Goal: Task Accomplishment & Management: Use online tool/utility

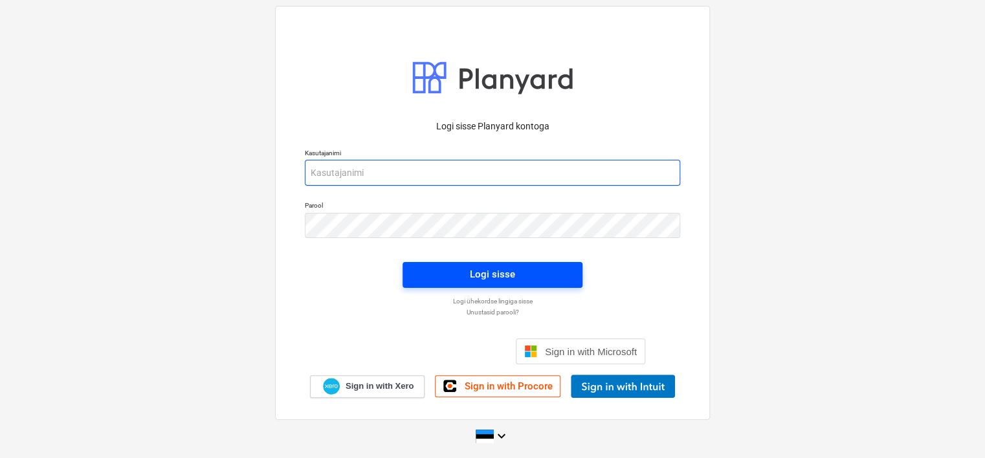
type input "[EMAIL_ADDRESS][DOMAIN_NAME]"
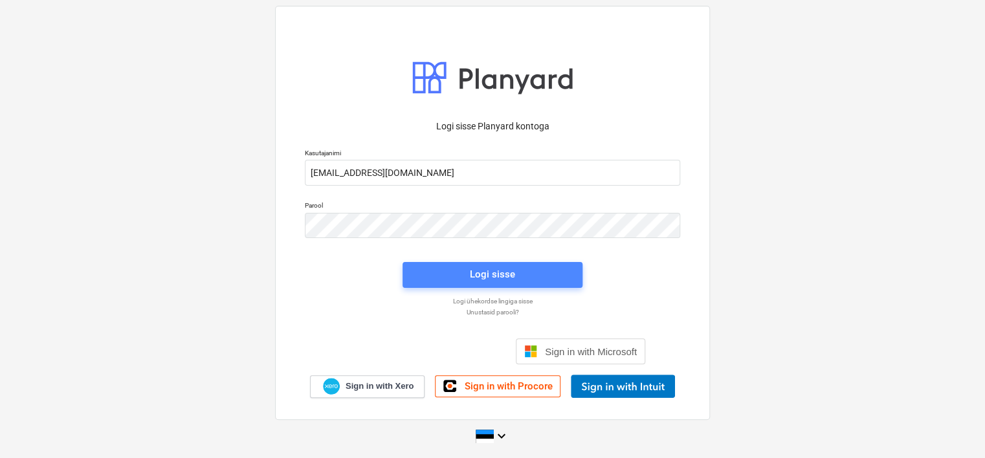
click at [448, 274] on span "Logi sisse" at bounding box center [492, 274] width 149 height 17
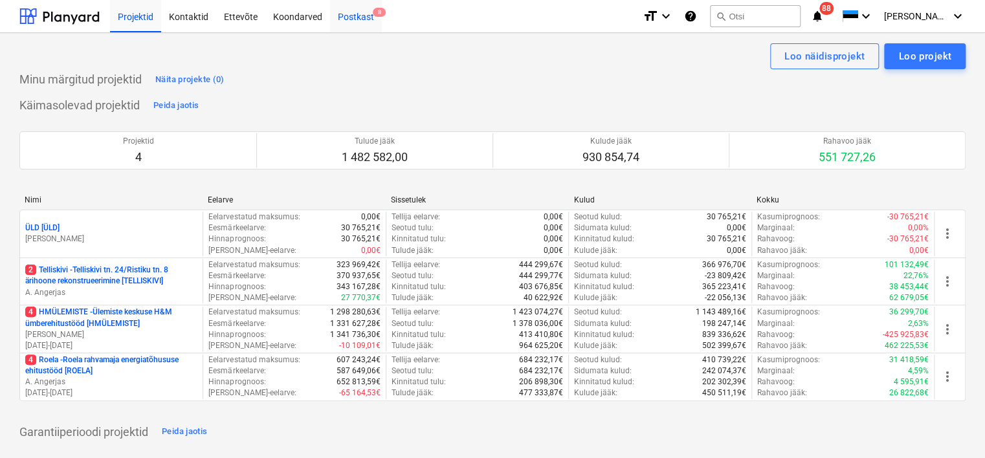
click at [350, 12] on div "Postkast 8" at bounding box center [356, 15] width 52 height 33
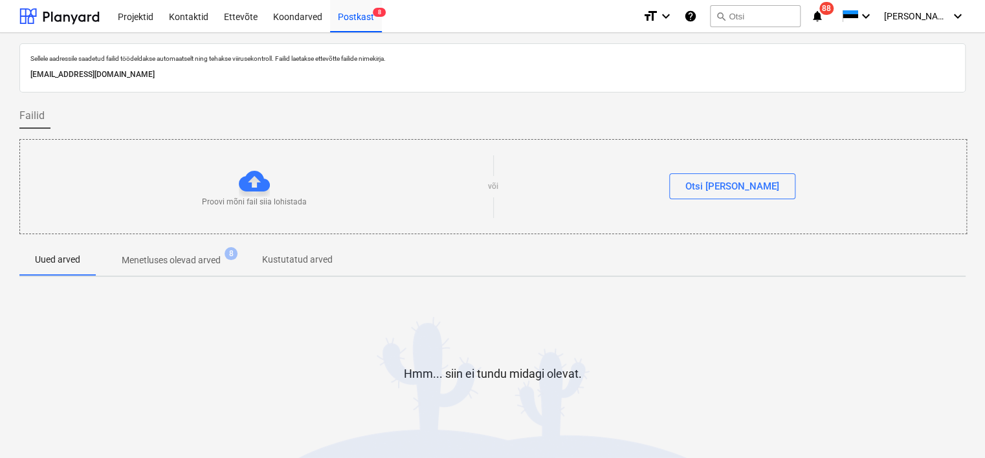
click at [191, 74] on p "[EMAIL_ADDRESS][DOMAIN_NAME]" at bounding box center [492, 75] width 924 height 14
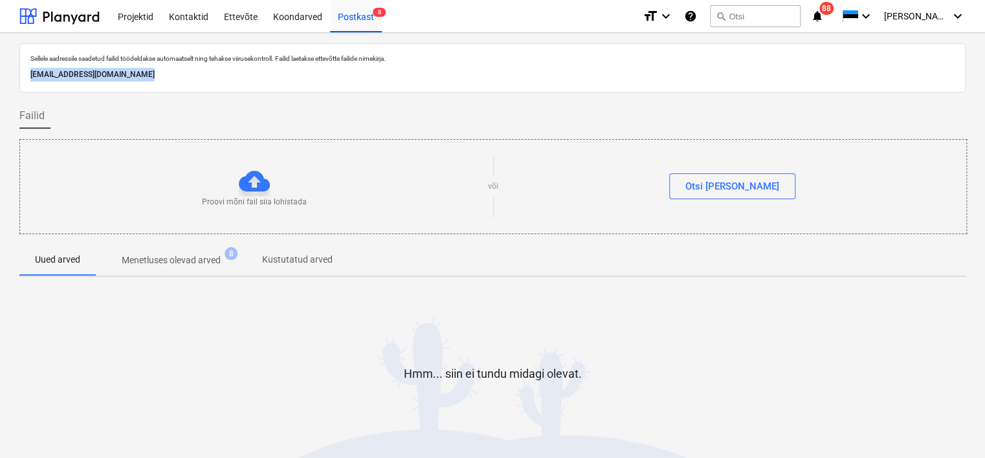
click at [191, 74] on p "[EMAIL_ADDRESS][DOMAIN_NAME]" at bounding box center [492, 75] width 924 height 14
copy p "[EMAIL_ADDRESS][DOMAIN_NAME]"
click at [299, 9] on div "Koondarved" at bounding box center [297, 15] width 65 height 33
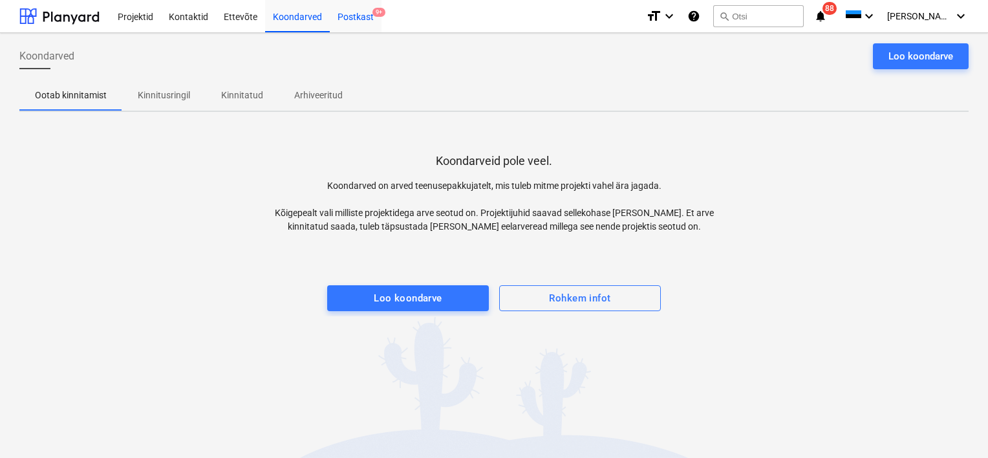
click at [345, 19] on div "Postkast 9+" at bounding box center [356, 15] width 52 height 33
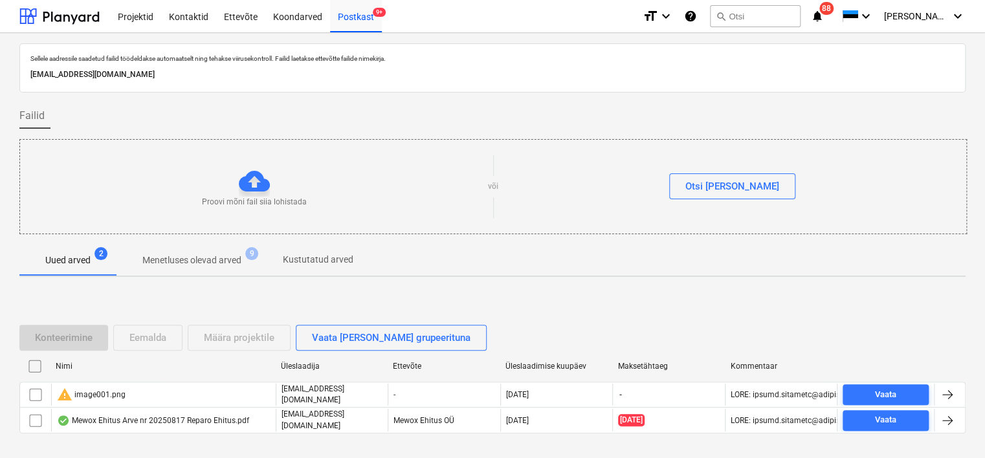
scroll to position [43, 0]
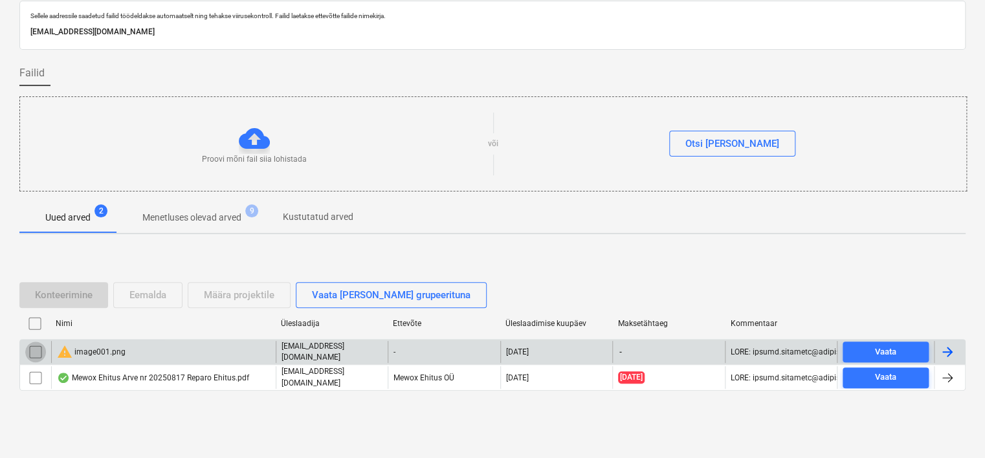
click at [34, 353] on input "checkbox" at bounding box center [35, 352] width 21 height 21
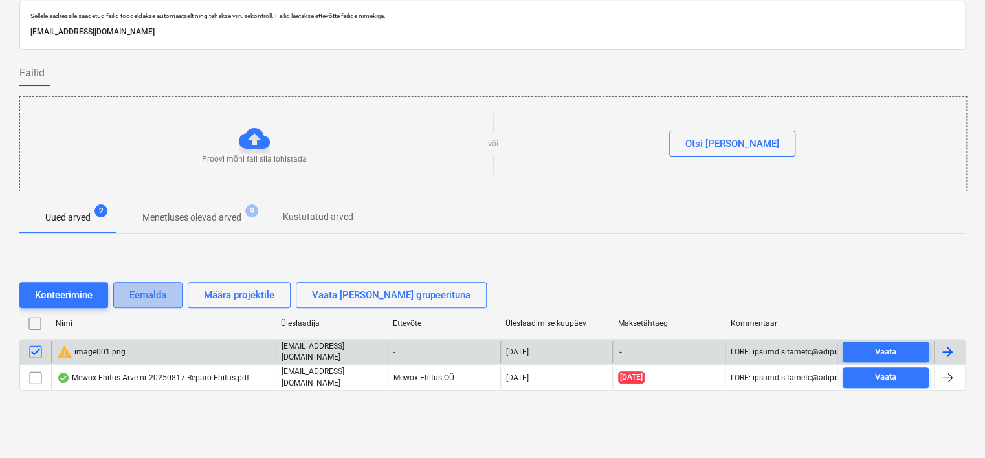
click at [149, 298] on div "Eemalda" at bounding box center [147, 295] width 37 height 17
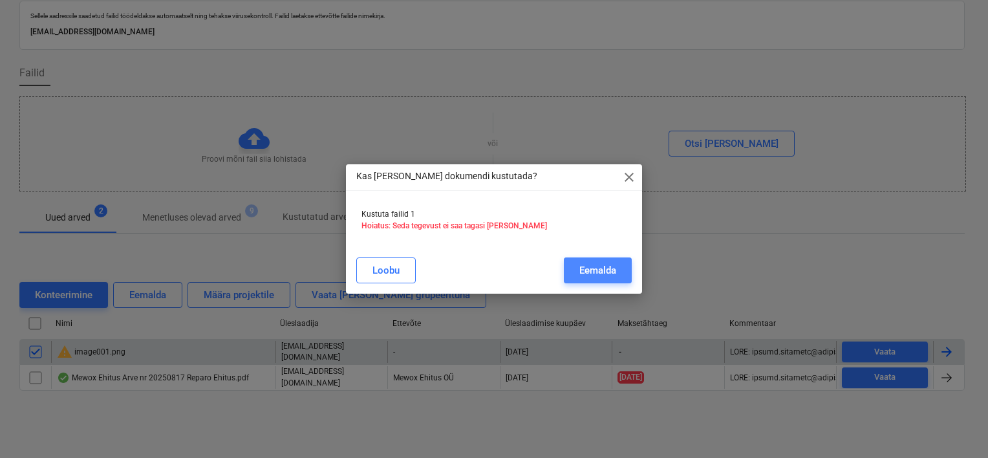
click at [608, 274] on div "Eemalda" at bounding box center [598, 270] width 37 height 17
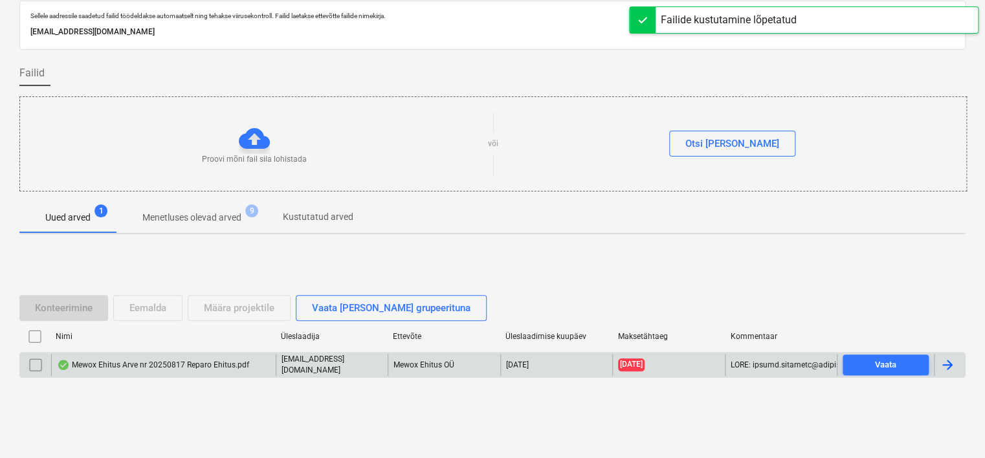
click at [227, 371] on div "Mewox Ehitus Arve nr 20250817 Reparo Ehitus.pdf" at bounding box center [163, 365] width 224 height 22
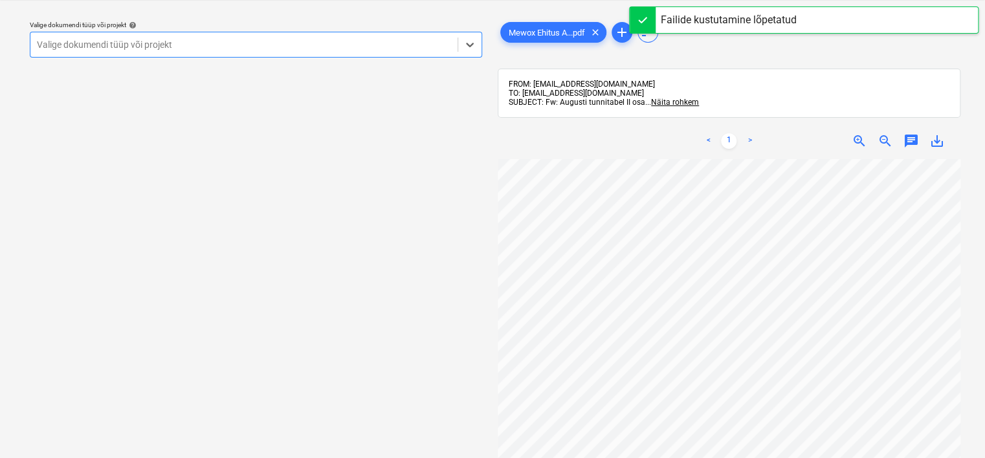
scroll to position [232, 0]
click at [181, 40] on div at bounding box center [244, 44] width 414 height 13
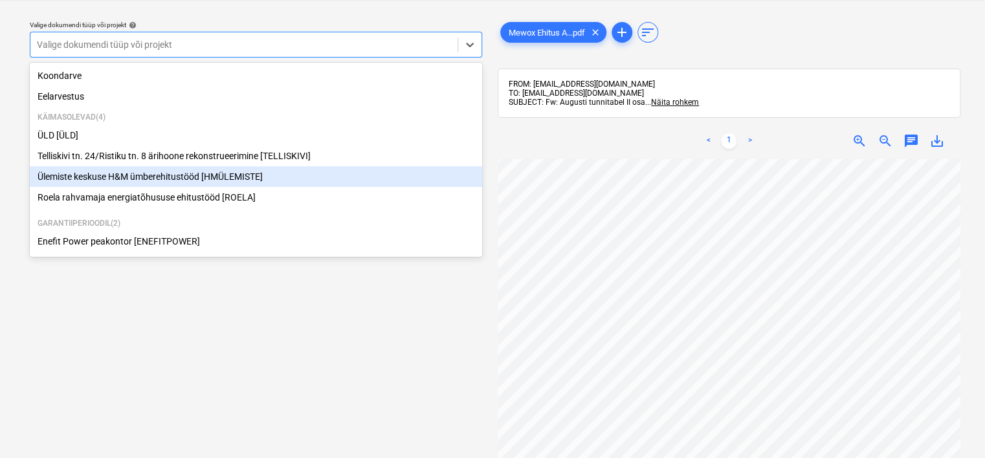
click at [133, 175] on div "Ülemiste keskuse H&M ümberehitustööd [HMÜLEMISTE]" at bounding box center [256, 176] width 452 height 21
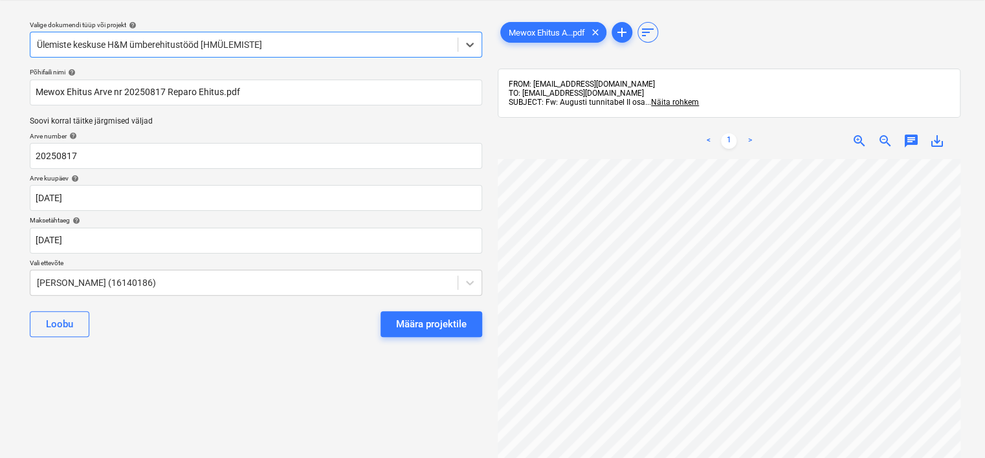
scroll to position [0, 59]
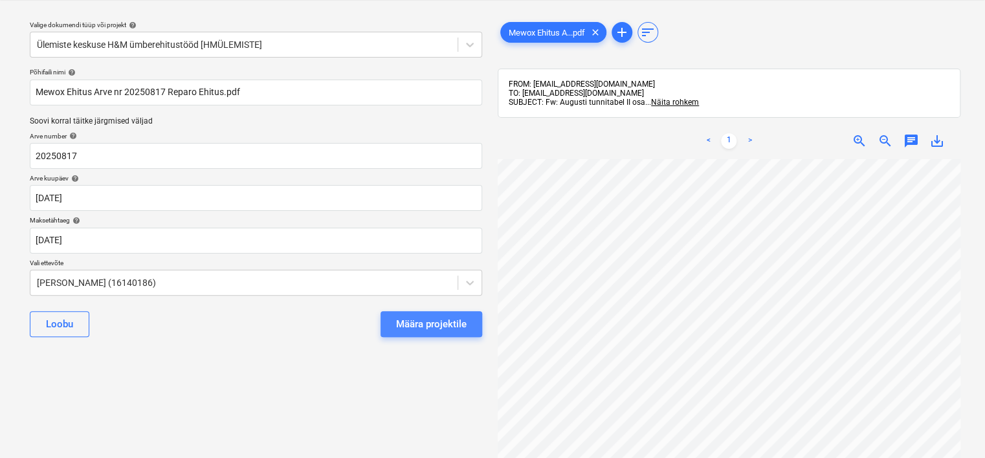
click at [441, 327] on div "Määra projektile" at bounding box center [431, 324] width 71 height 17
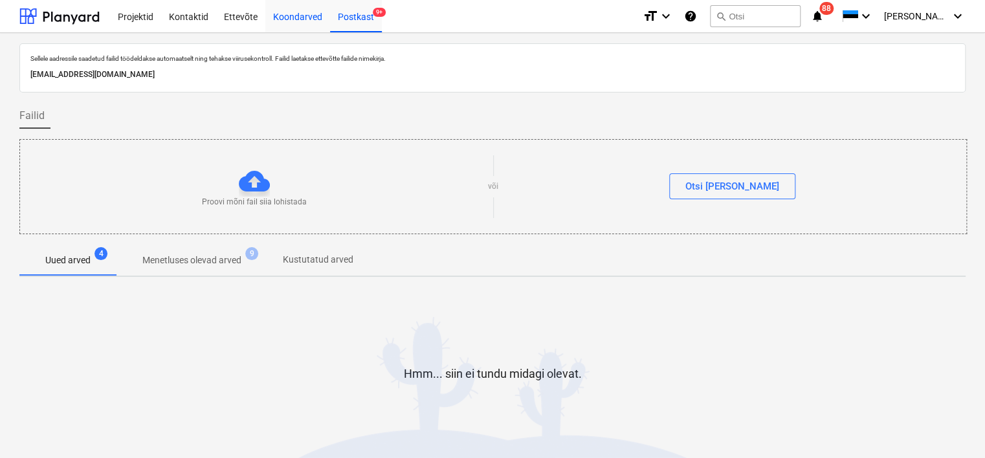
click at [292, 10] on div "Koondarved" at bounding box center [297, 15] width 65 height 33
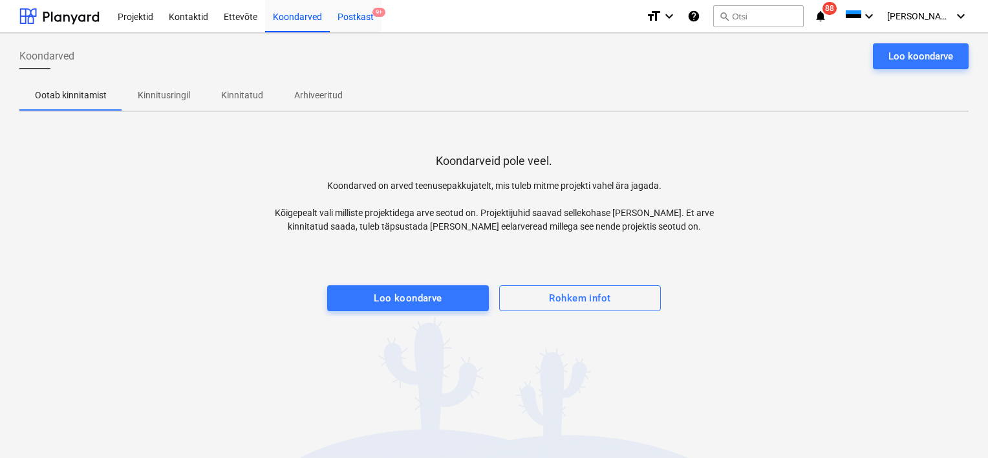
click at [356, 17] on div "Postkast 9+" at bounding box center [356, 15] width 52 height 33
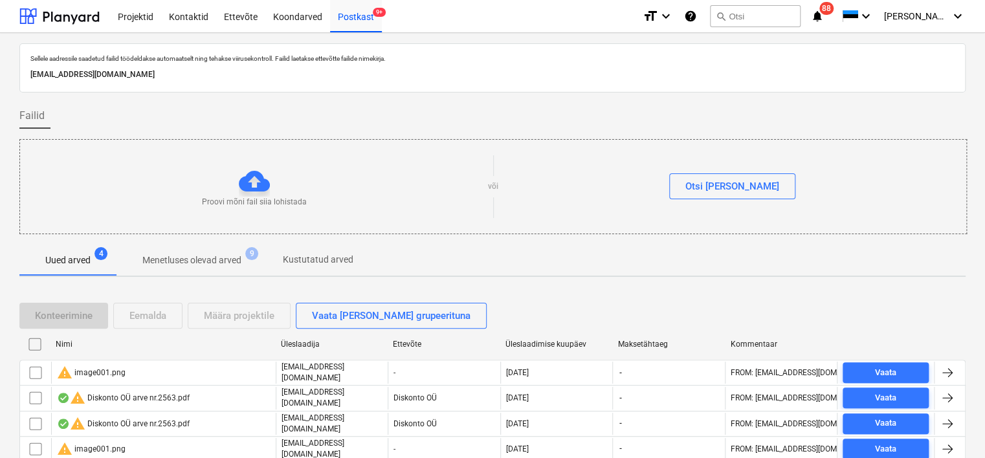
scroll to position [43, 0]
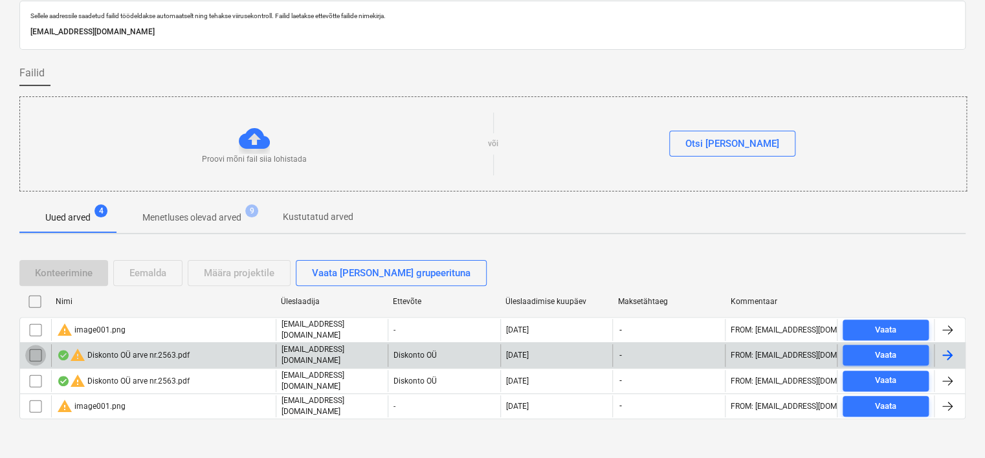
click at [34, 350] on input "checkbox" at bounding box center [35, 355] width 21 height 21
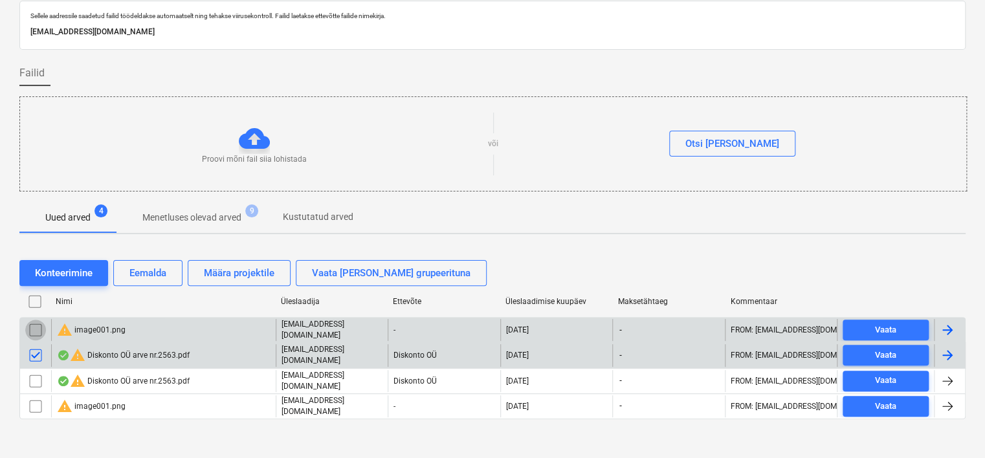
click at [39, 320] on input "checkbox" at bounding box center [35, 330] width 21 height 21
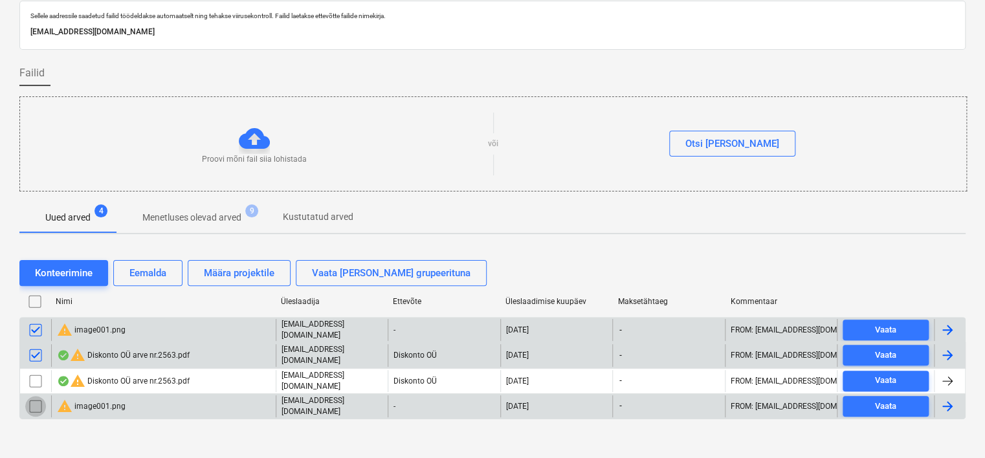
click at [35, 404] on input "checkbox" at bounding box center [35, 406] width 21 height 21
click at [153, 274] on div "Eemalda" at bounding box center [147, 273] width 37 height 17
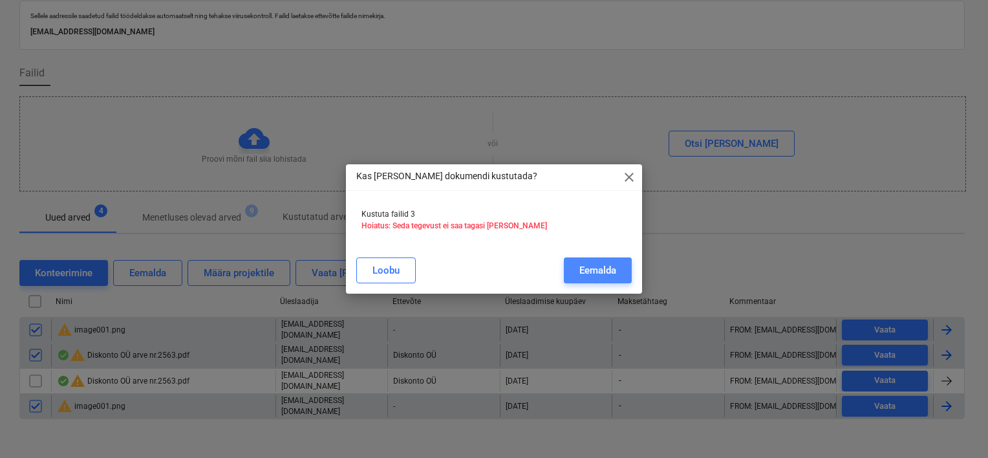
click at [611, 272] on div "Eemalda" at bounding box center [598, 270] width 37 height 17
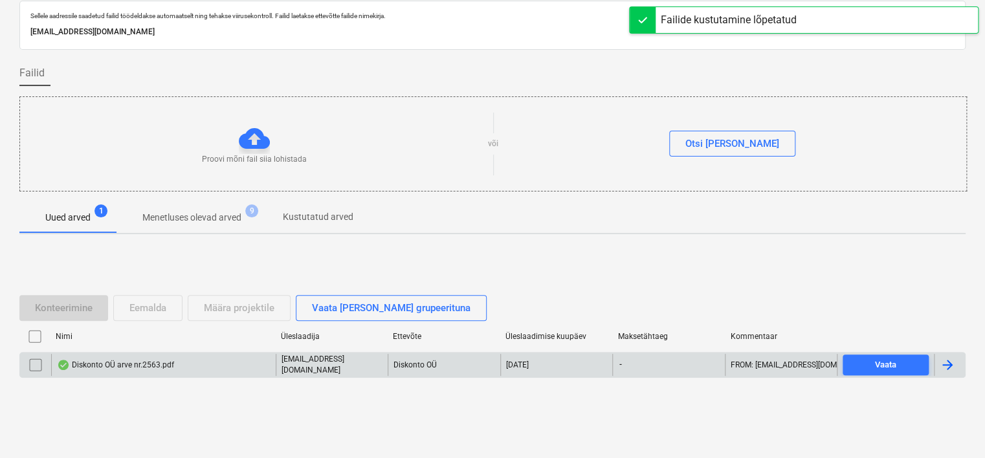
click at [162, 362] on div "Diskonto OÜ arve nr.2563.pdf" at bounding box center [115, 365] width 117 height 10
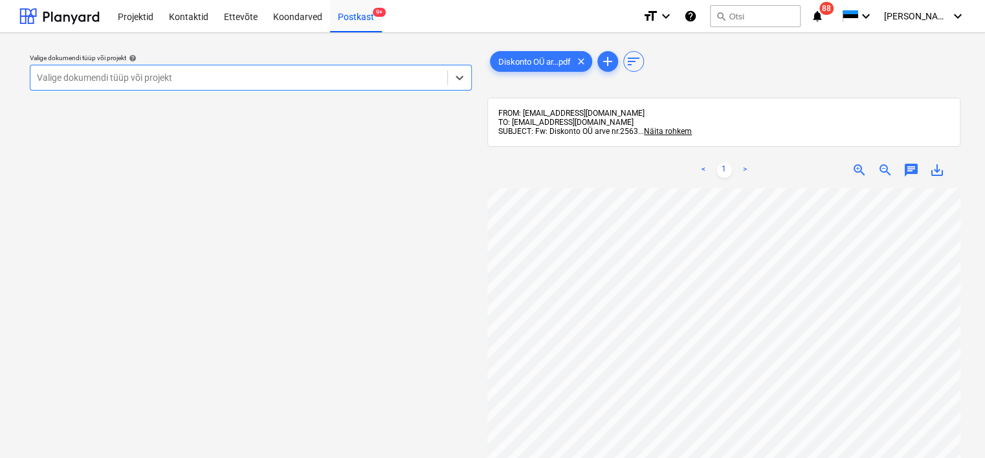
click at [279, 76] on div at bounding box center [239, 77] width 404 height 13
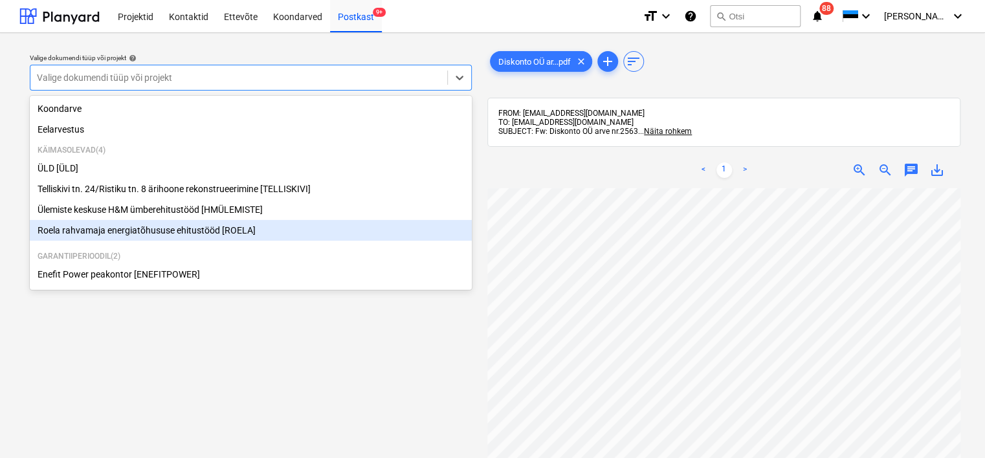
click at [166, 232] on div "Roela rahvamaja energiatõhususe ehitustööd [ROELA]" at bounding box center [251, 230] width 442 height 21
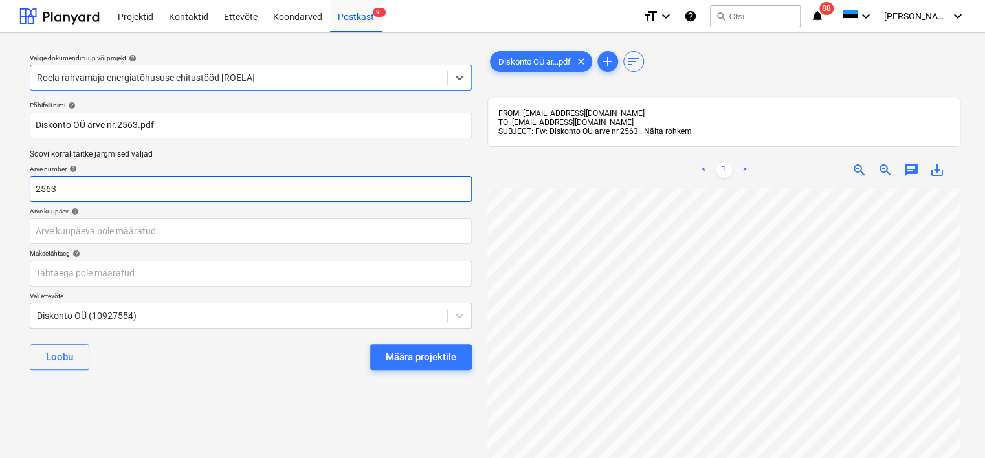
scroll to position [0, 111]
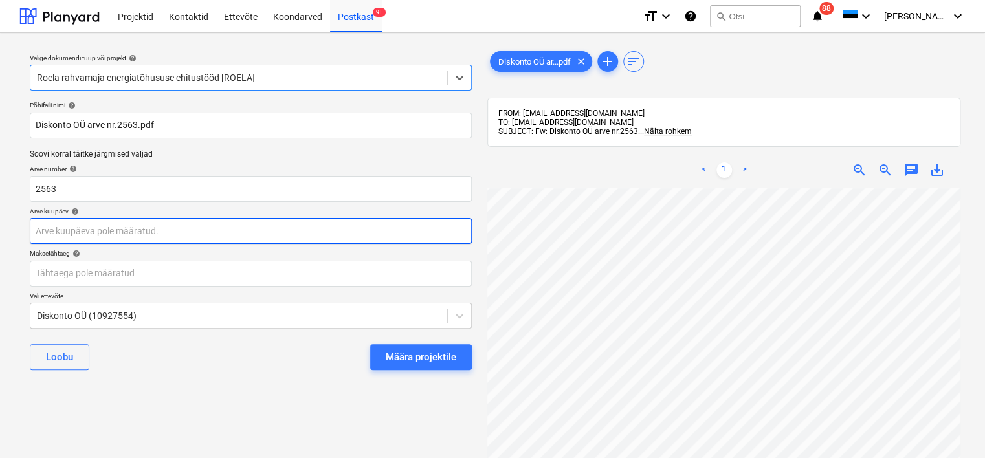
click at [139, 228] on body "Projektid Kontaktid Ettevõte Koondarved Postkast 9+ format_size keyboard_arrow_…" at bounding box center [492, 229] width 985 height 458
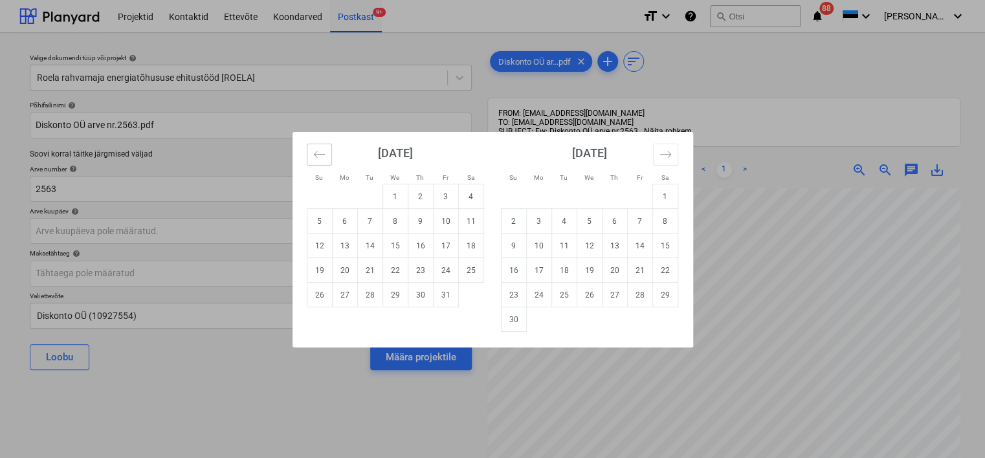
click at [318, 159] on icon "Move backward to switch to the previous month." at bounding box center [319, 154] width 12 height 12
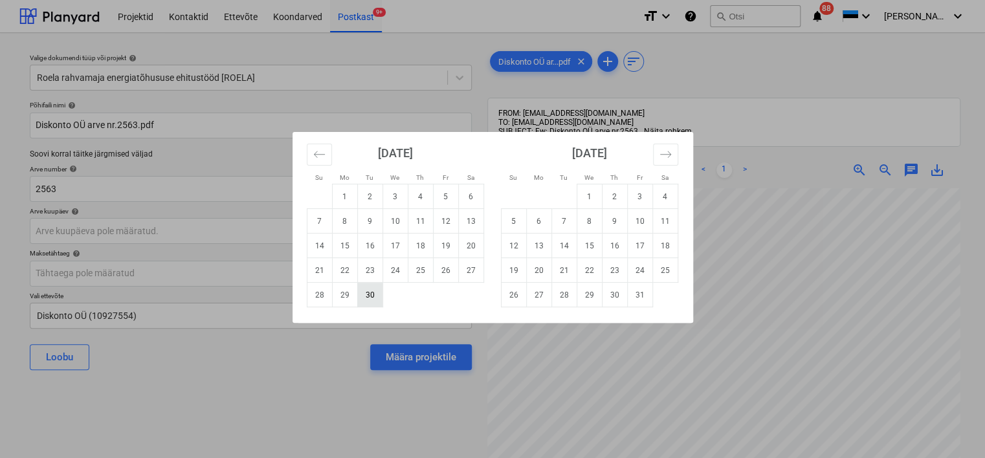
click at [365, 298] on td "30" at bounding box center [369, 295] width 25 height 25
type input "[DATE]"
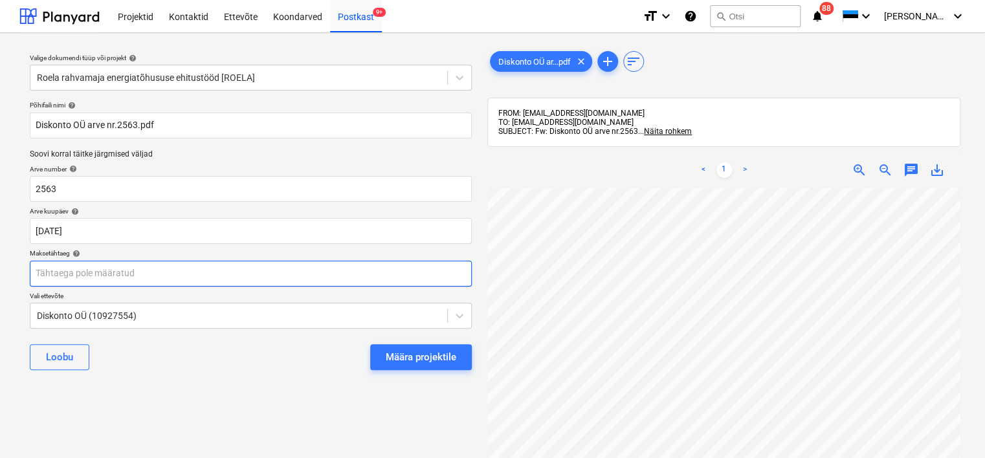
click at [146, 276] on body "Projektid Kontaktid Ettevõte Koondarved Postkast 9+ format_size keyboard_arrow_…" at bounding box center [492, 229] width 985 height 458
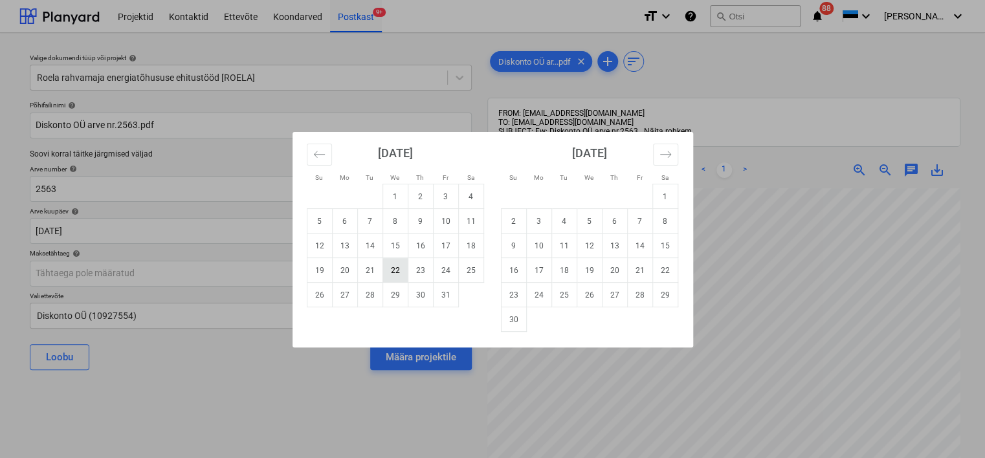
click at [394, 265] on td "22" at bounding box center [394, 270] width 25 height 25
type input "[DATE]"
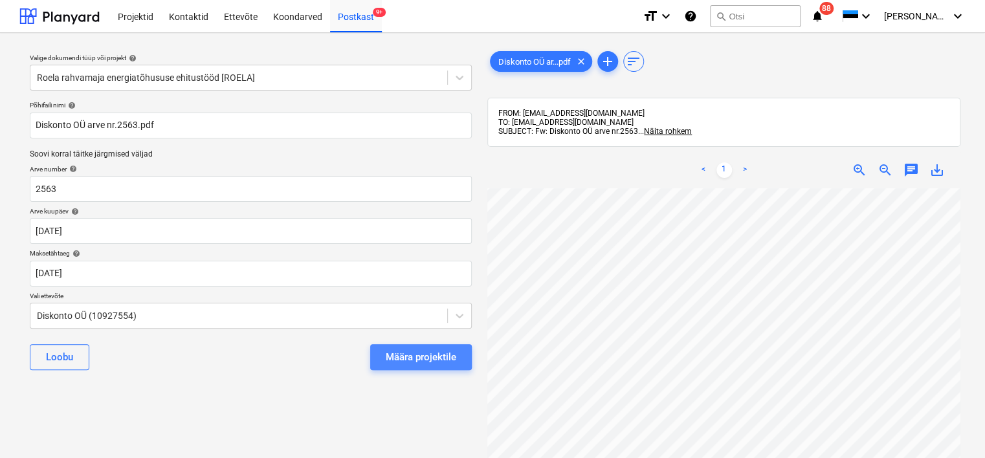
click at [426, 353] on div "Määra projektile" at bounding box center [421, 357] width 71 height 17
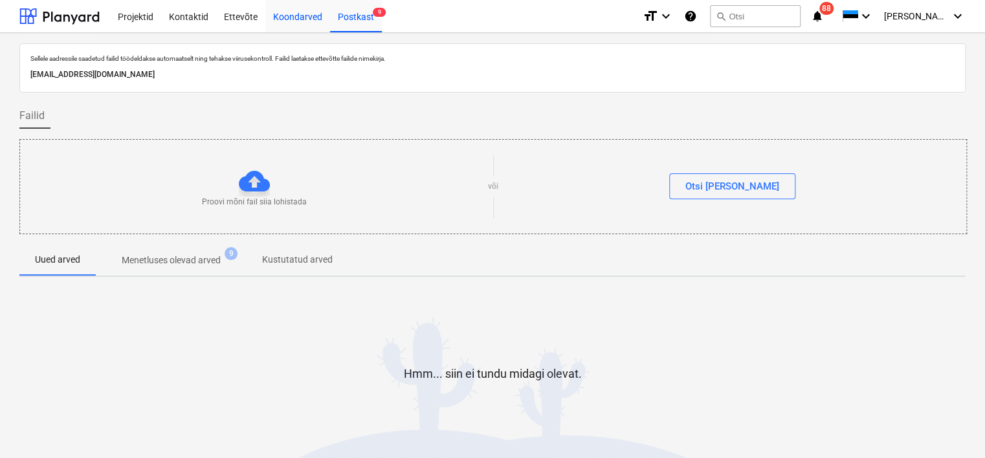
click at [288, 26] on div "Koondarved" at bounding box center [297, 15] width 65 height 33
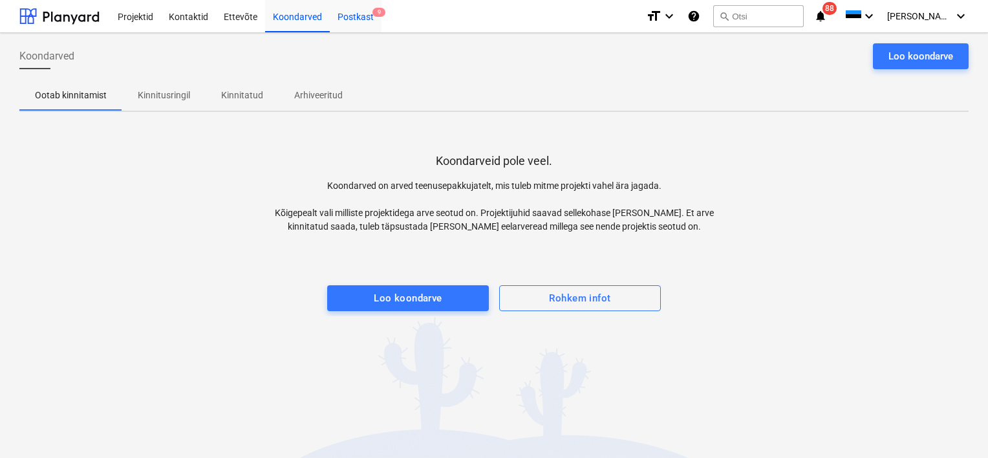
click at [349, 18] on div "Postkast 9" at bounding box center [356, 15] width 52 height 33
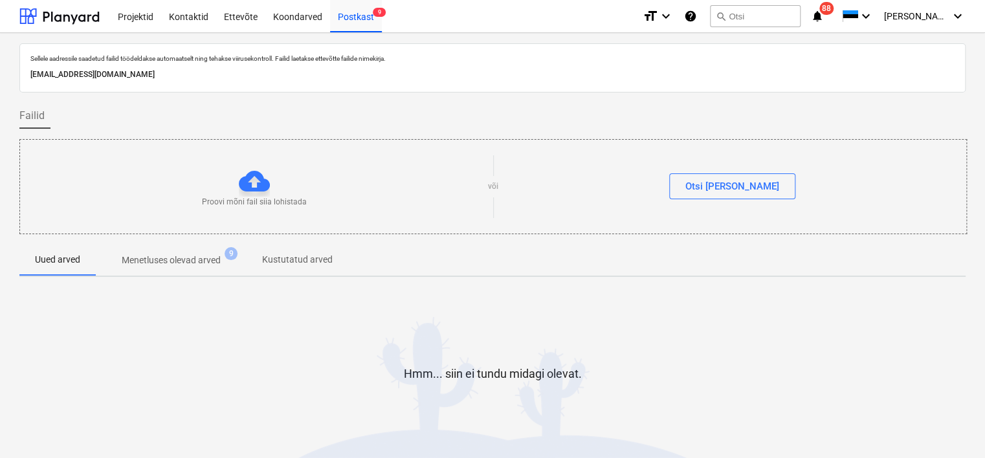
click at [224, 70] on p "[EMAIL_ADDRESS][DOMAIN_NAME]" at bounding box center [492, 75] width 924 height 14
copy p "[EMAIL_ADDRESS][DOMAIN_NAME]"
click at [307, 23] on div "Koondarved" at bounding box center [297, 15] width 65 height 33
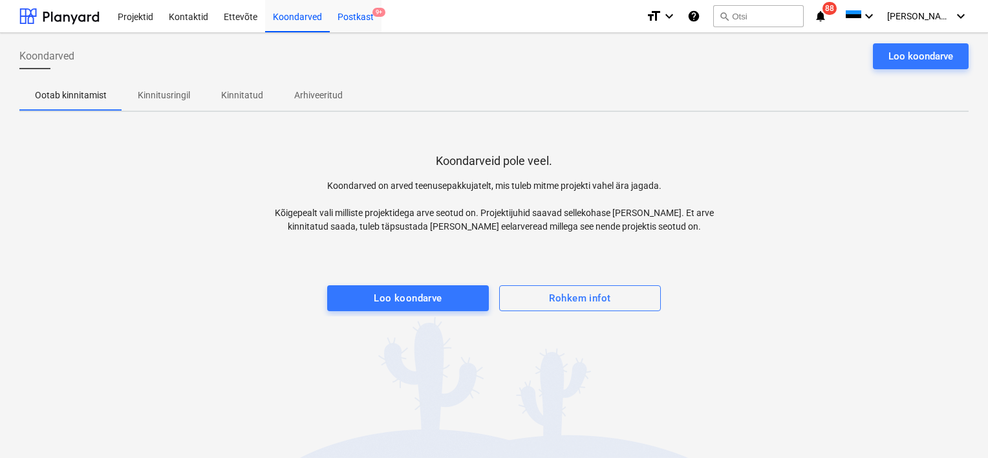
click at [364, 21] on div "Postkast 9+" at bounding box center [356, 15] width 52 height 33
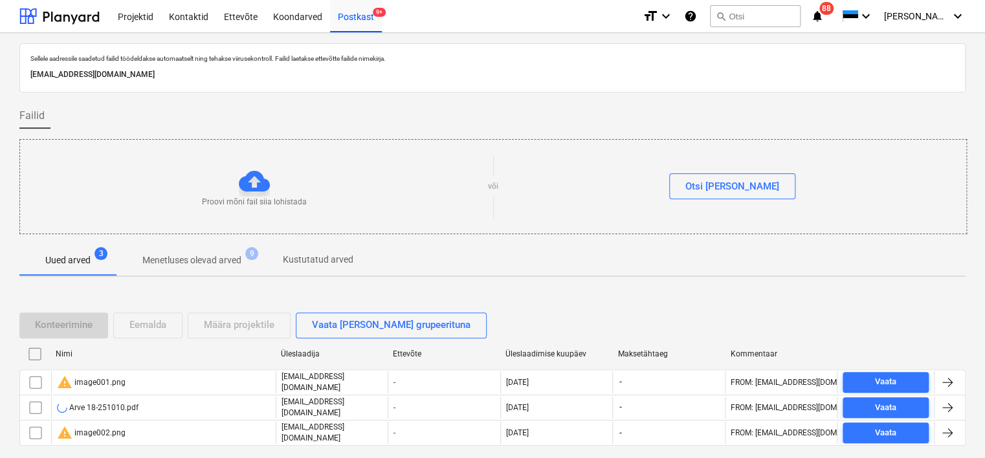
scroll to position [43, 0]
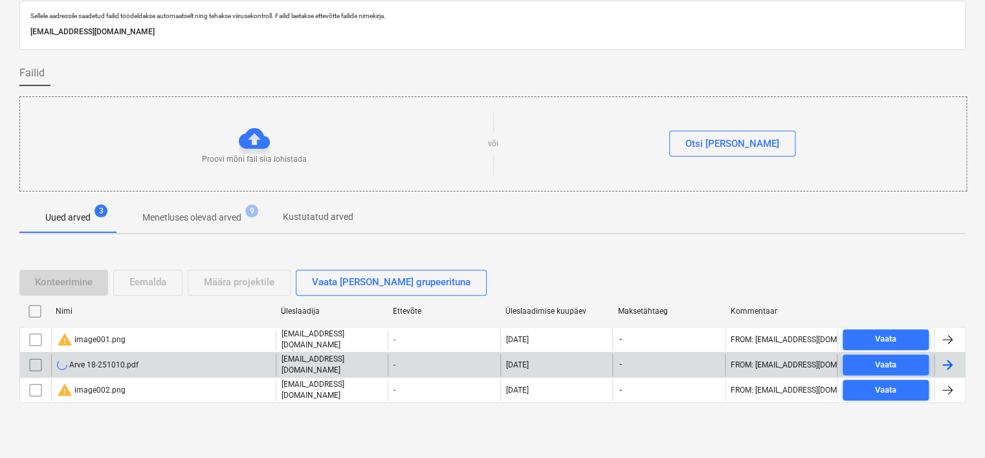
click at [148, 367] on div "Arve 18-251010.pdf" at bounding box center [163, 365] width 224 height 22
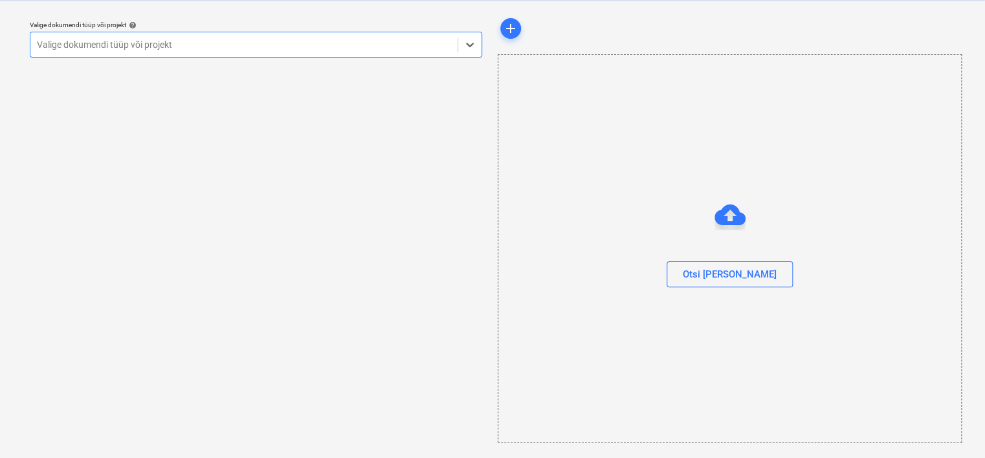
scroll to position [33, 0]
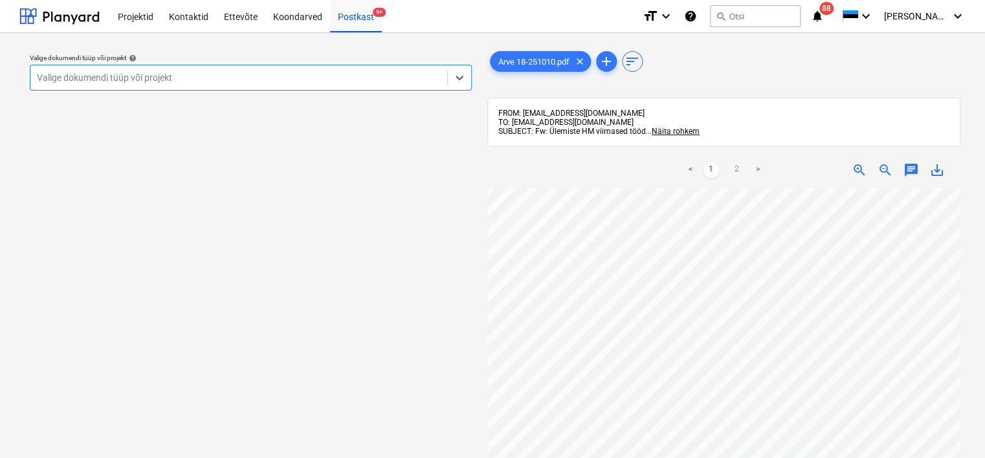
click at [212, 78] on div at bounding box center [239, 77] width 404 height 13
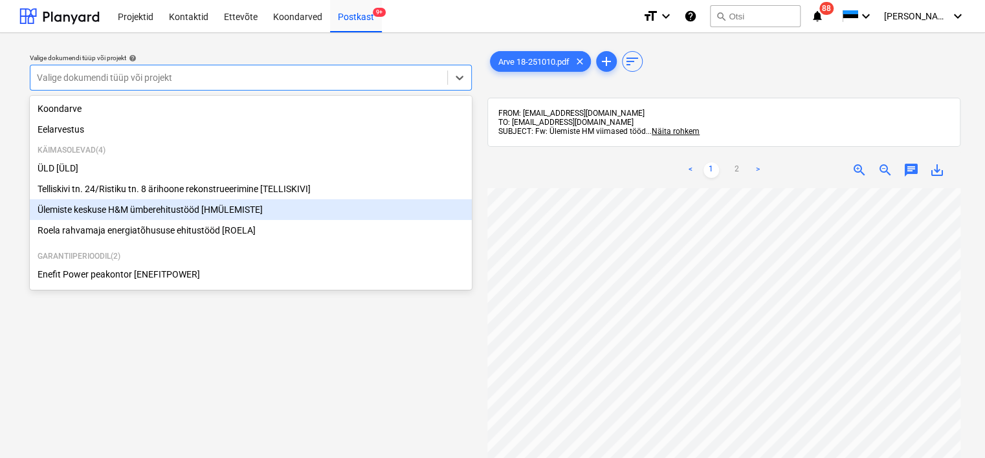
click at [200, 220] on div "Ülemiste keskuse H&M ümberehitustööd [HMÜLEMISTE]" at bounding box center [251, 209] width 442 height 21
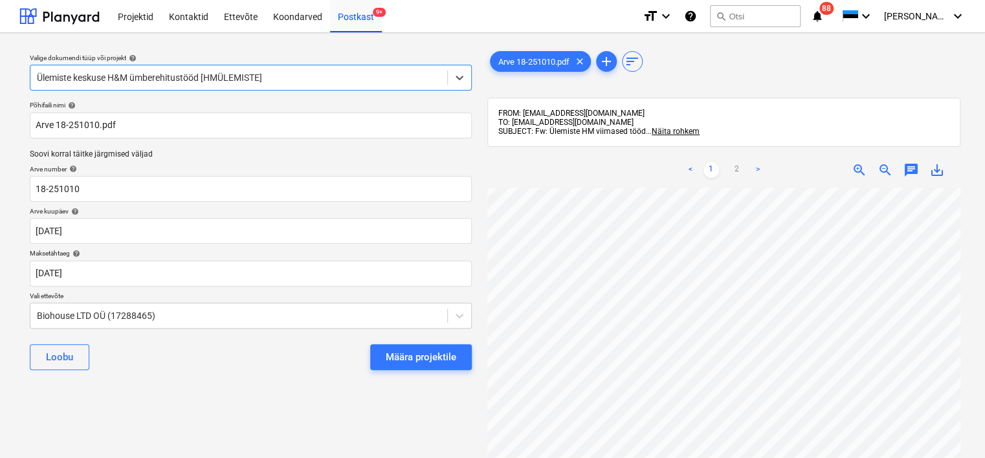
scroll to position [0, 98]
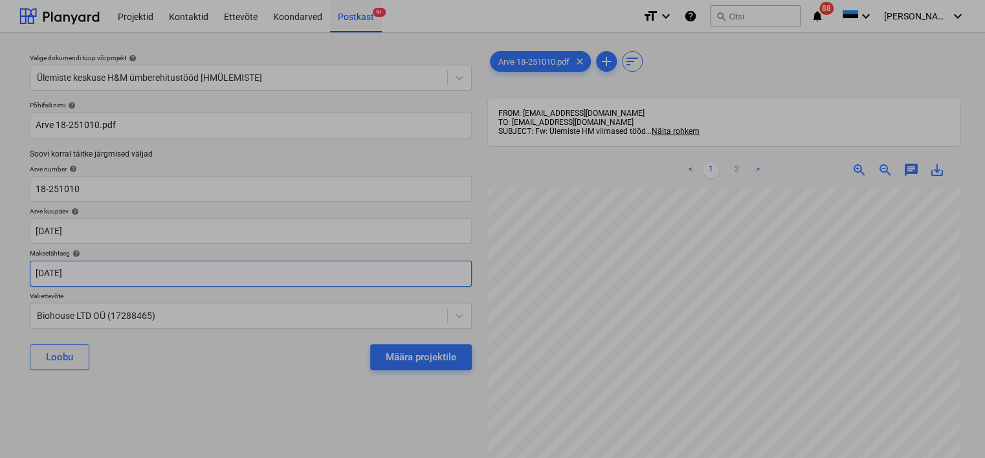
click at [356, 272] on body "Projektid Kontaktid Ettevõte Koondarved Postkast 9+ format_size keyboard_arrow_…" at bounding box center [492, 229] width 985 height 458
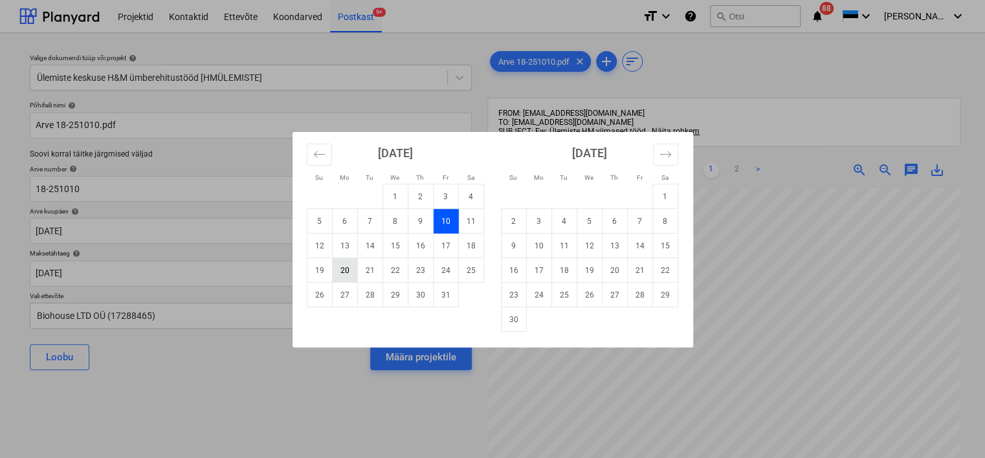
click at [347, 270] on td "20" at bounding box center [344, 270] width 25 height 25
type input "[DATE]"
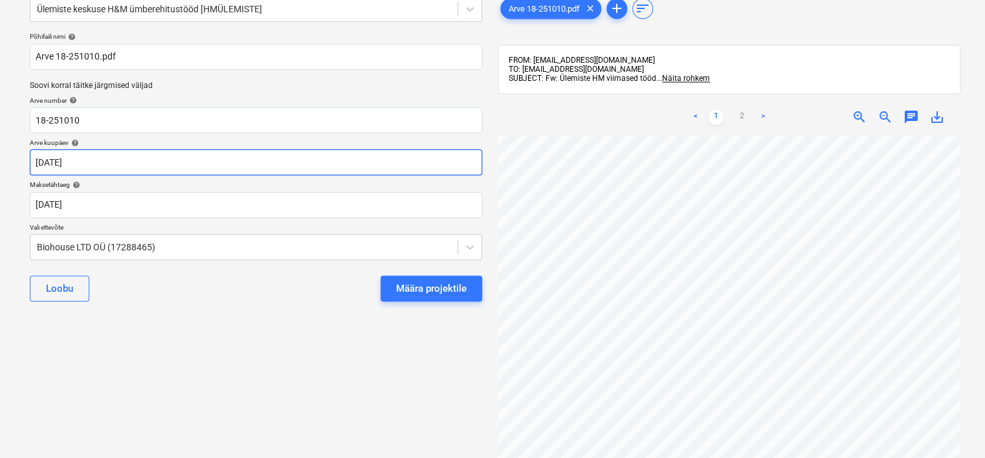
scroll to position [39, 0]
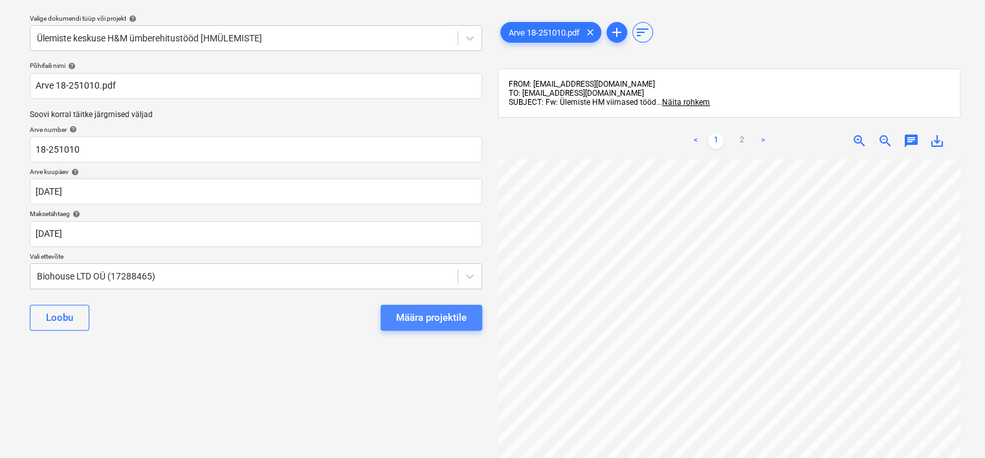
click at [427, 325] on div "Määra projektile" at bounding box center [431, 317] width 71 height 17
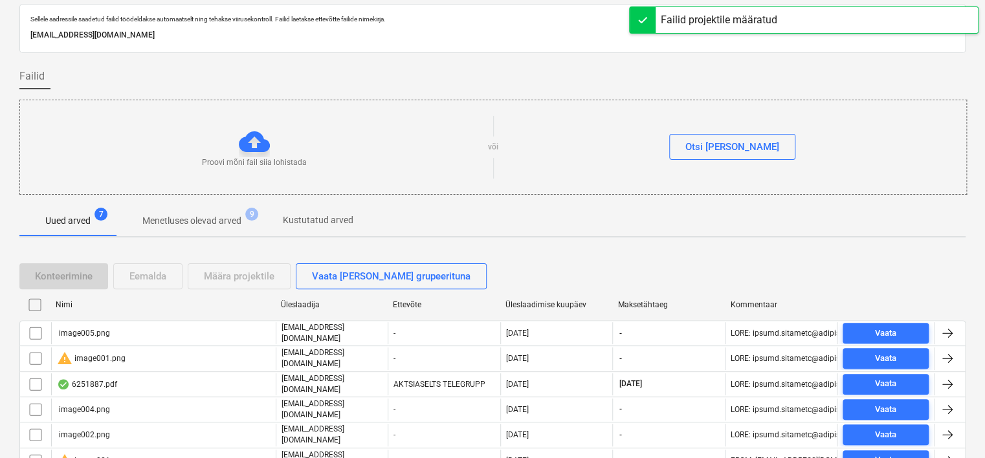
scroll to position [114, 0]
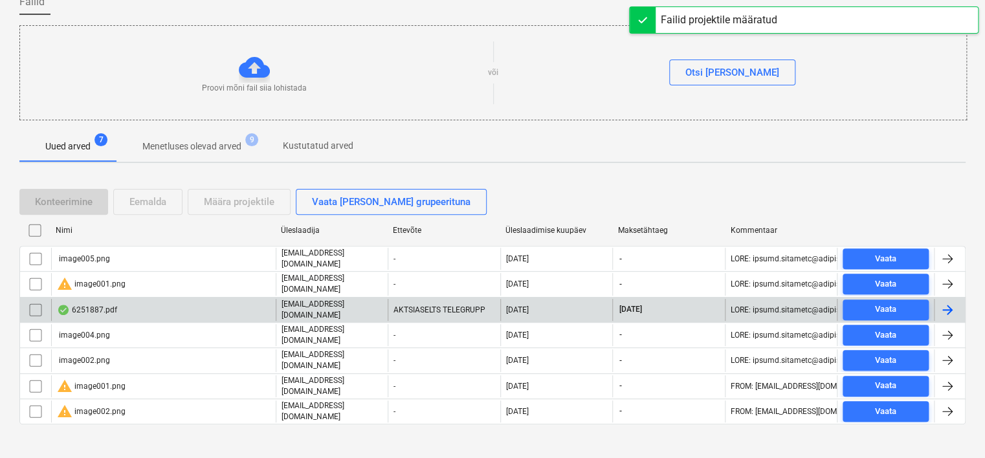
click at [137, 299] on div "6251887.pdf" at bounding box center [163, 310] width 224 height 22
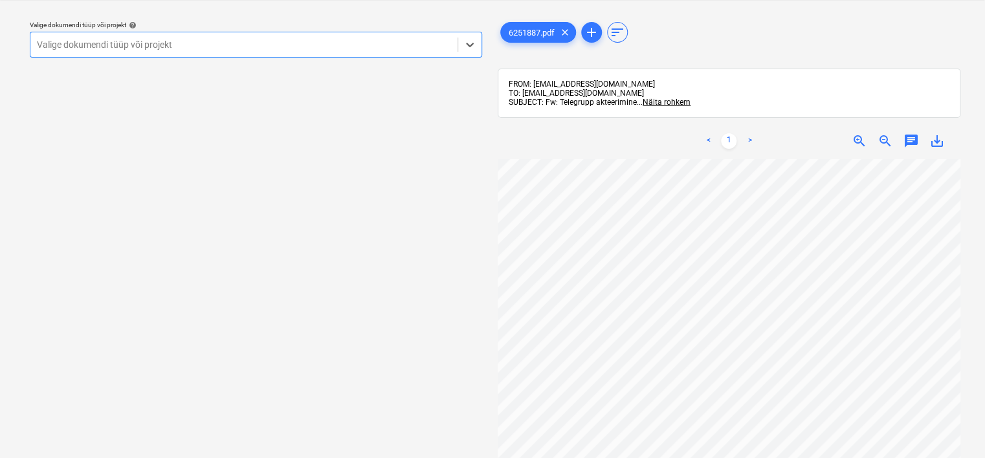
click at [246, 42] on div at bounding box center [244, 44] width 414 height 13
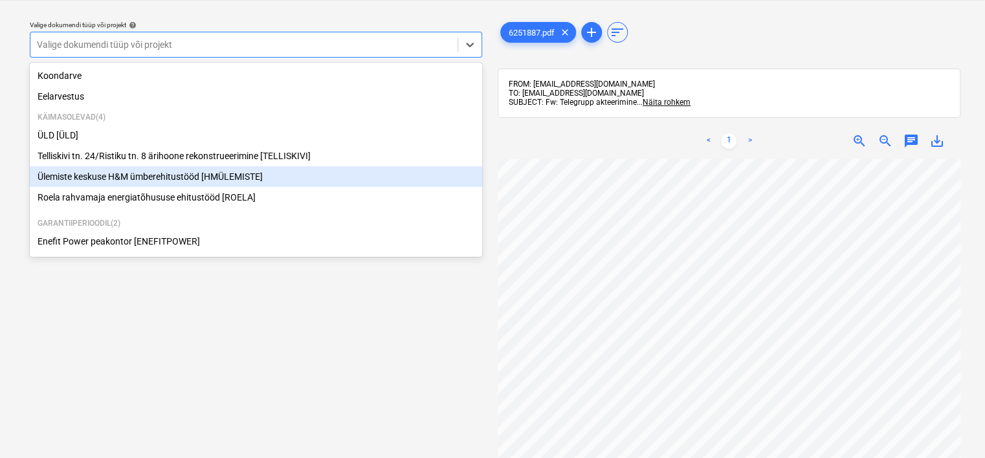
click at [191, 179] on div "Ülemiste keskuse H&M ümberehitustööd [HMÜLEMISTE]" at bounding box center [256, 176] width 452 height 21
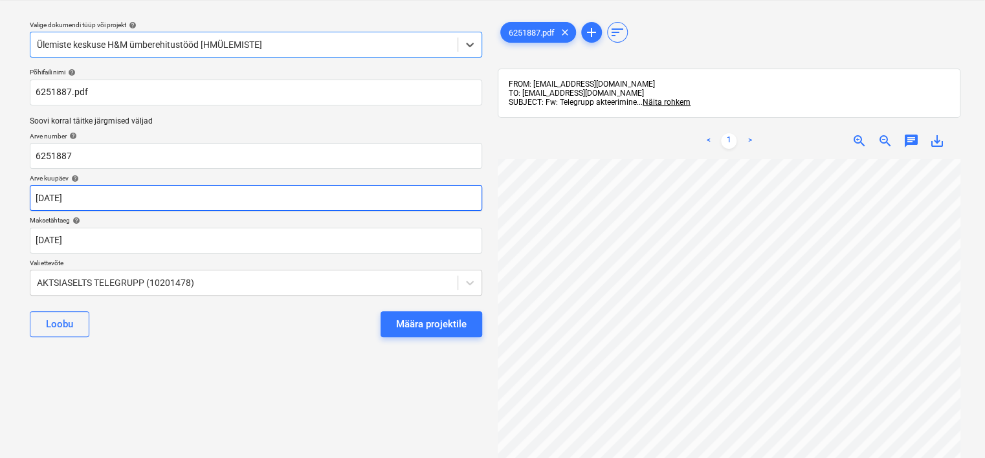
scroll to position [0, 69]
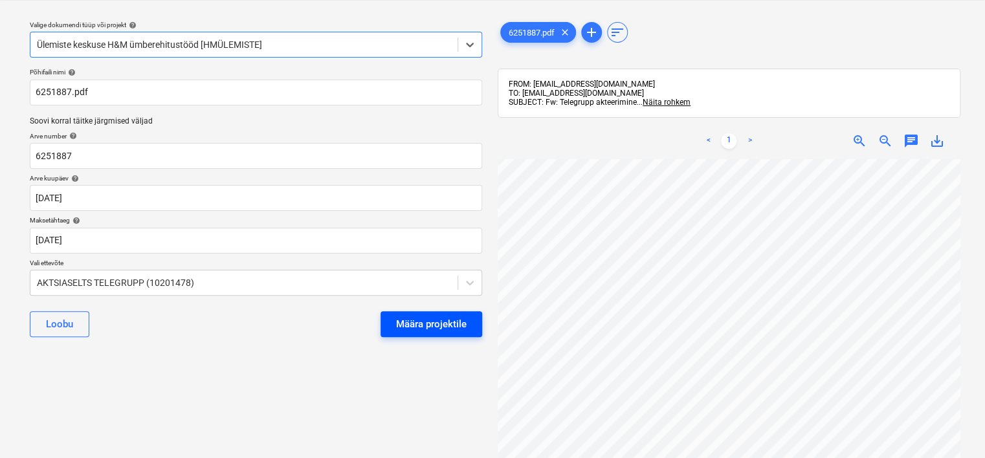
click at [437, 323] on div "Määra projektile" at bounding box center [431, 324] width 71 height 17
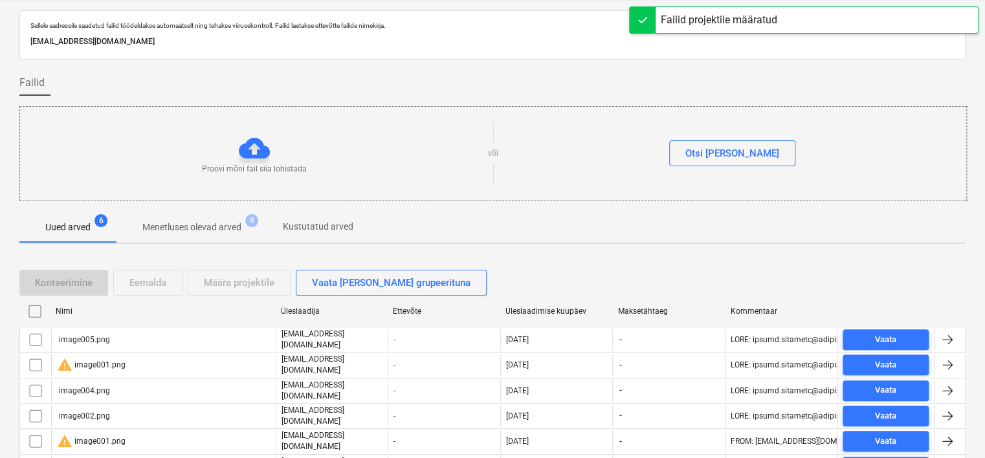
scroll to position [91, 0]
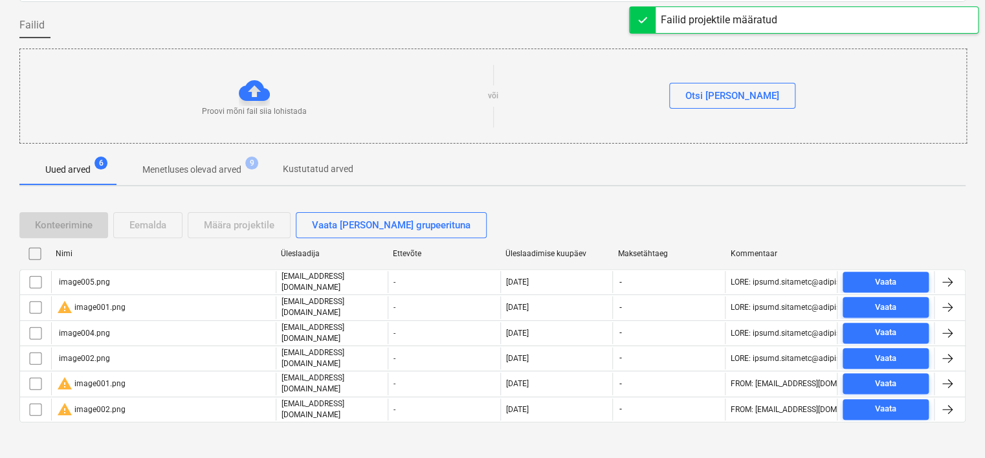
click at [34, 251] on input "checkbox" at bounding box center [35, 253] width 21 height 21
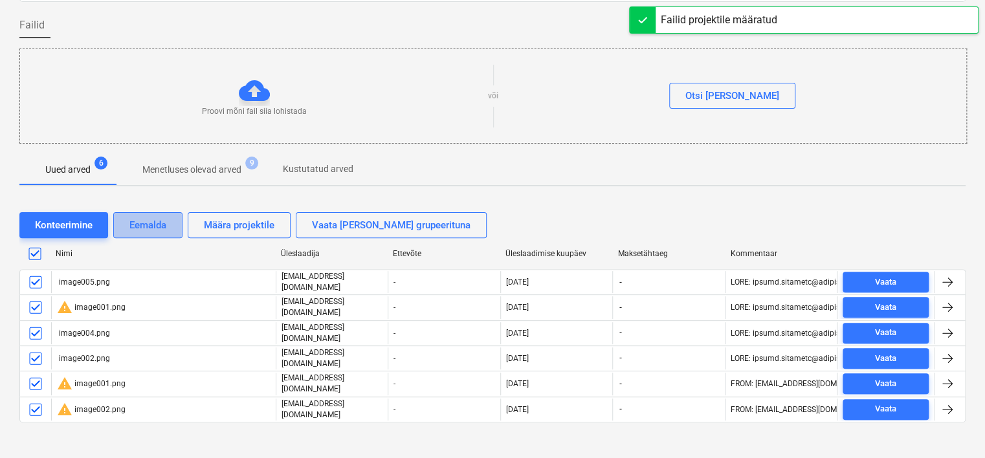
click at [157, 224] on div "Eemalda" at bounding box center [147, 225] width 37 height 17
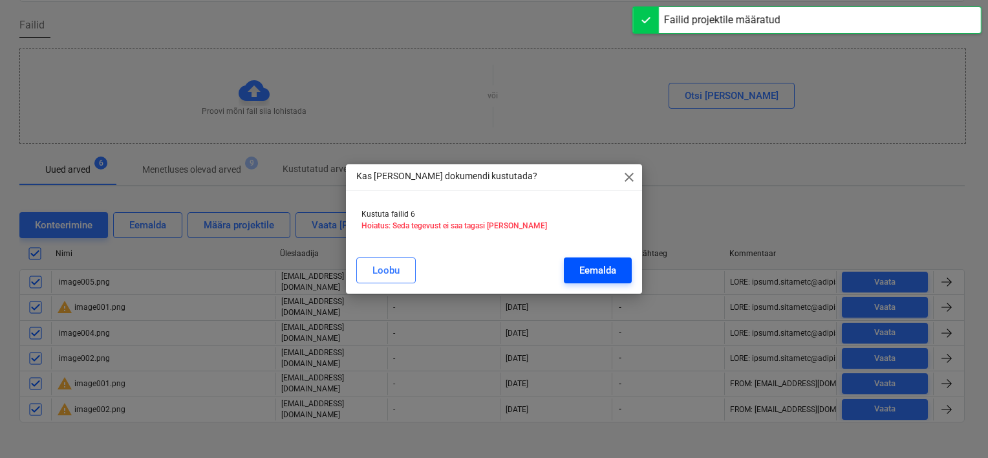
click at [616, 269] on div "Eemalda" at bounding box center [598, 270] width 37 height 17
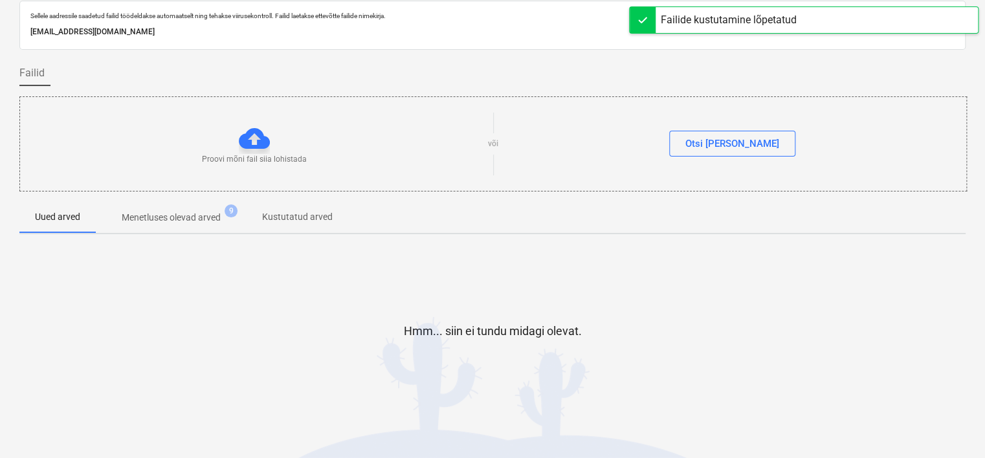
scroll to position [0, 0]
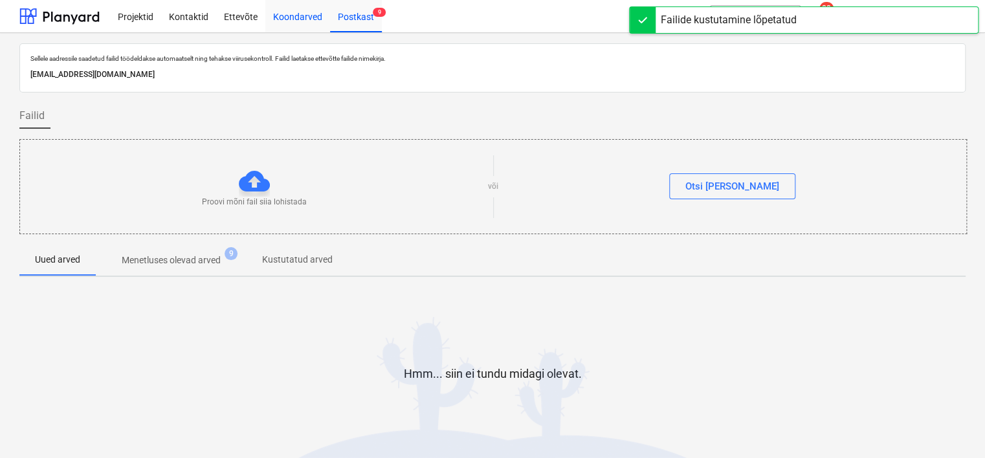
click at [291, 21] on div "Koondarved" at bounding box center [297, 15] width 65 height 33
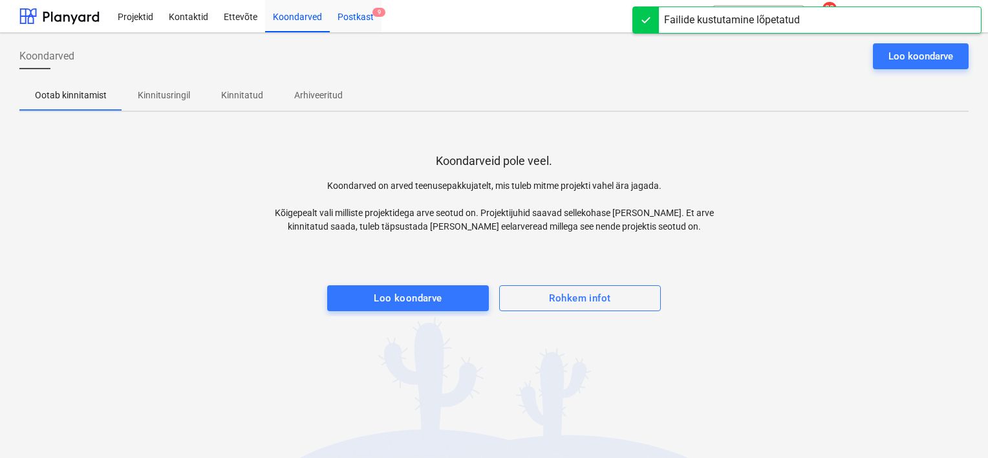
click at [353, 18] on div "Postkast 9" at bounding box center [356, 15] width 52 height 33
